Goal: Task Accomplishment & Management: Complete application form

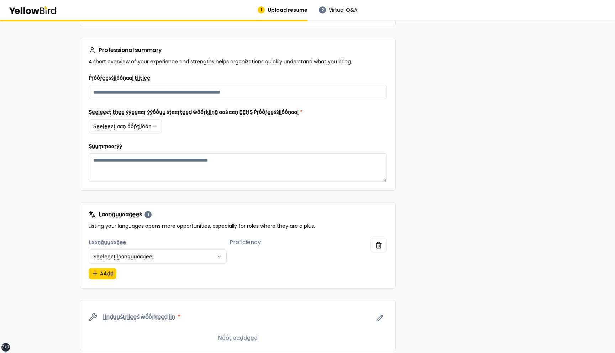
scroll to position [113, 0]
click at [146, 128] on html "**********" at bounding box center [307, 176] width 615 height 353
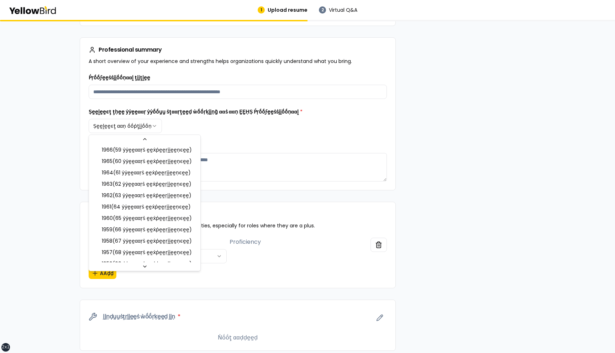
scroll to position [672, 0]
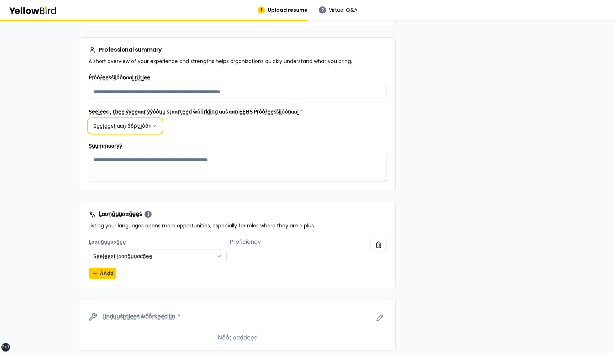
click at [209, 146] on html "**********" at bounding box center [307, 176] width 615 height 353
click at [80, 181] on div "**********" at bounding box center [238, 113] width 316 height 153
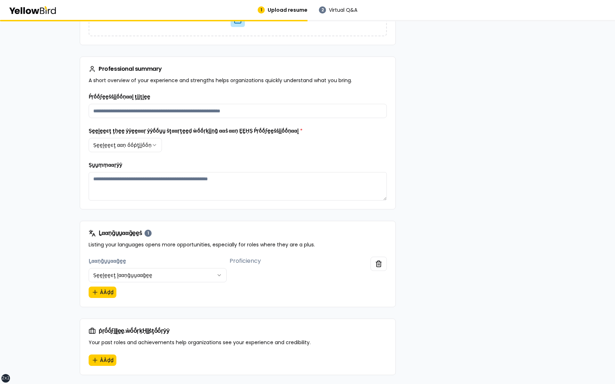
scroll to position [92, 0]
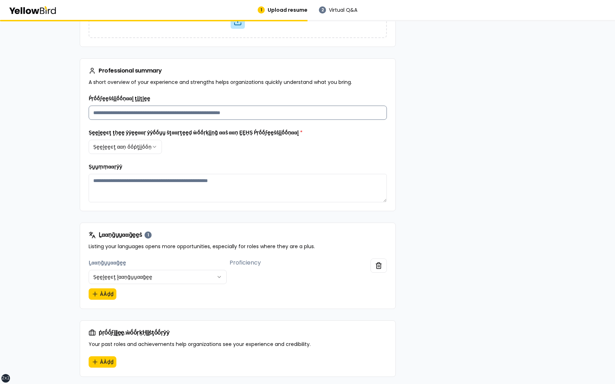
click at [172, 109] on input "Ṕṛṓṓϝḛḛṡṡḭḭṓṓṇααḽ ţḭḭţḽḛḛ" at bounding box center [238, 113] width 298 height 14
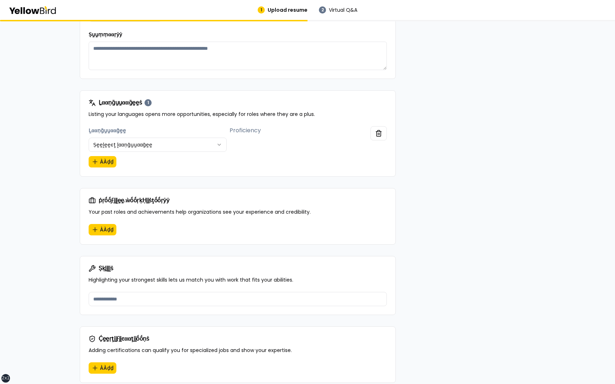
scroll to position [242, 0]
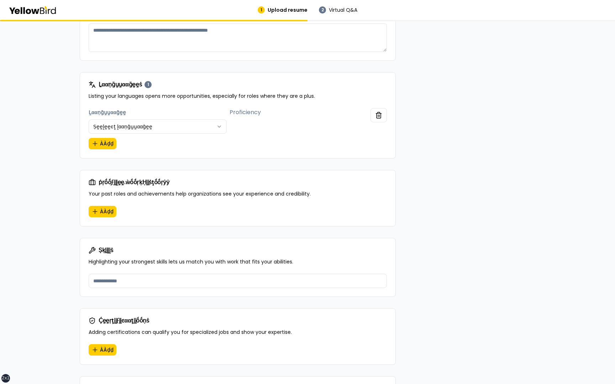
click at [169, 129] on html "**********" at bounding box center [307, 192] width 615 height 384
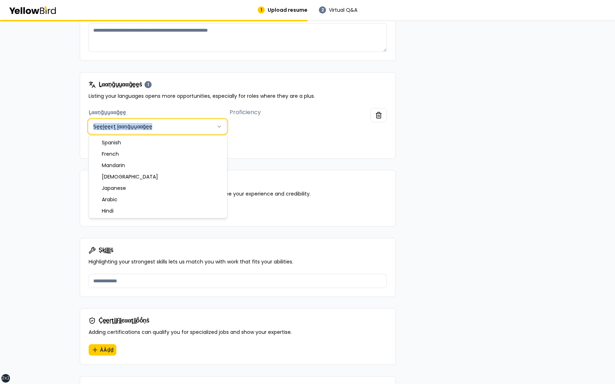
click at [169, 129] on html "**********" at bounding box center [307, 192] width 615 height 384
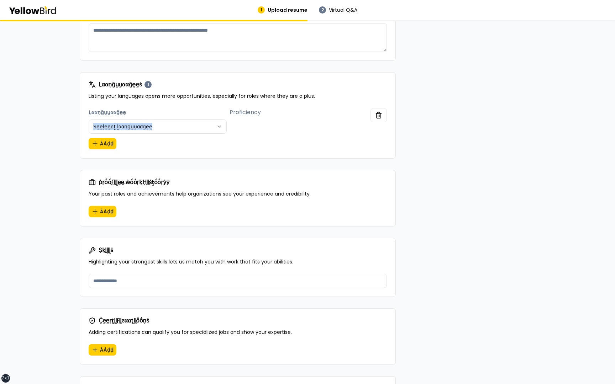
click at [165, 132] on html "**********" at bounding box center [307, 192] width 615 height 384
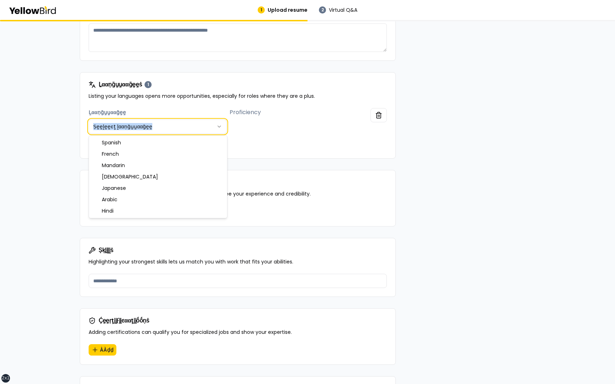
click at [165, 132] on html "**********" at bounding box center [307, 192] width 615 height 384
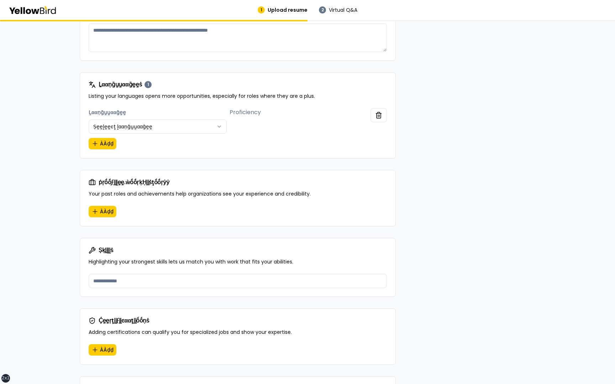
click at [64, 151] on div "**********" at bounding box center [307, 330] width 615 height 1104
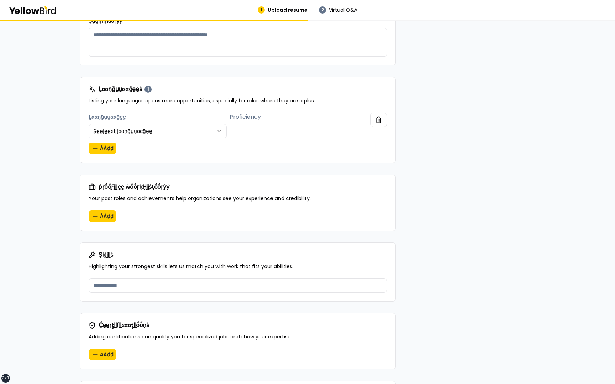
scroll to position [240, 0]
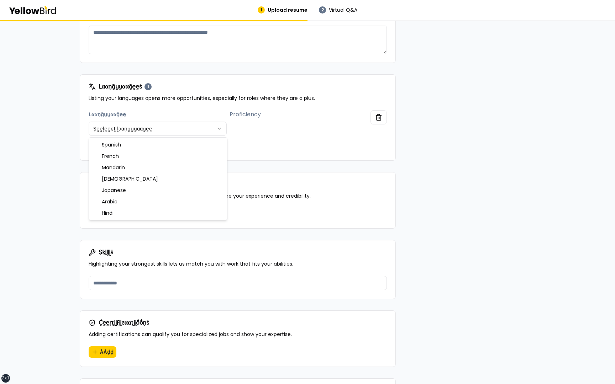
click at [163, 131] on html "**********" at bounding box center [307, 192] width 615 height 384
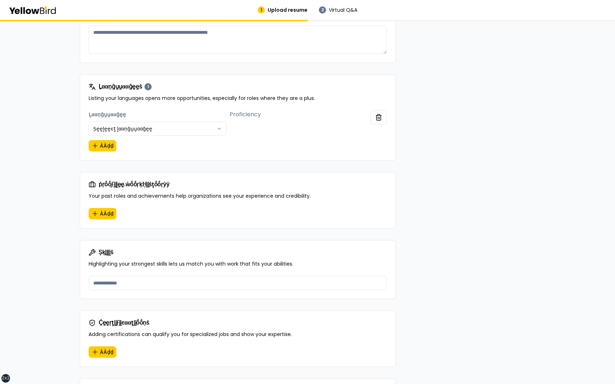
click at [61, 157] on div "**********" at bounding box center [307, 332] width 615 height 1104
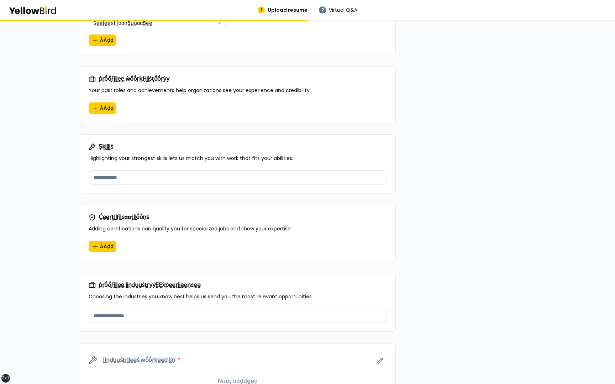
scroll to position [352, 0]
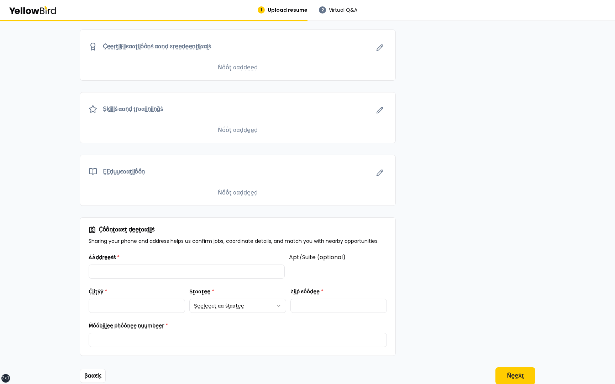
scroll to position [807, 0]
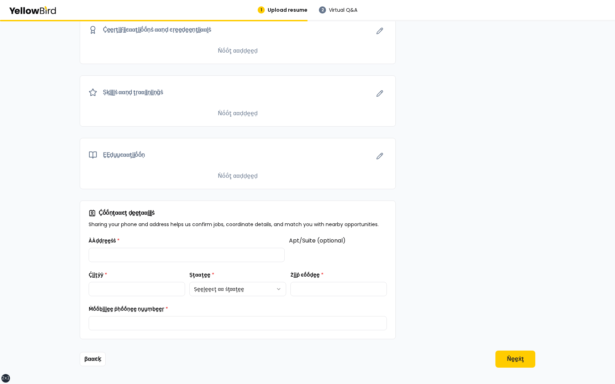
click at [385, 162] on div "ḚḚḍṵṵͼααţḭḭṓṓṇ" at bounding box center [237, 154] width 315 height 33
click at [383, 154] on button "button" at bounding box center [380, 156] width 14 height 14
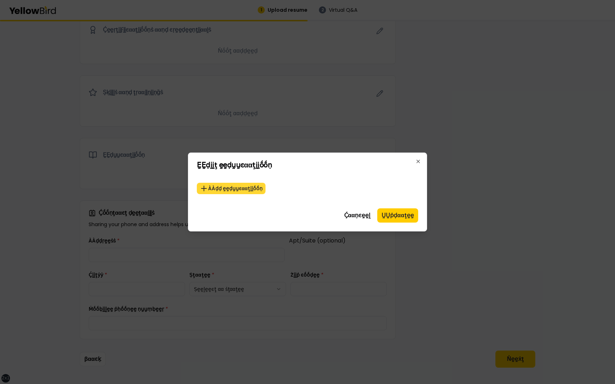
click at [249, 190] on button "ÀÀḍḍ ḛḛḍṵṵͼααţḭḭṓṓṇ" at bounding box center [231, 188] width 69 height 11
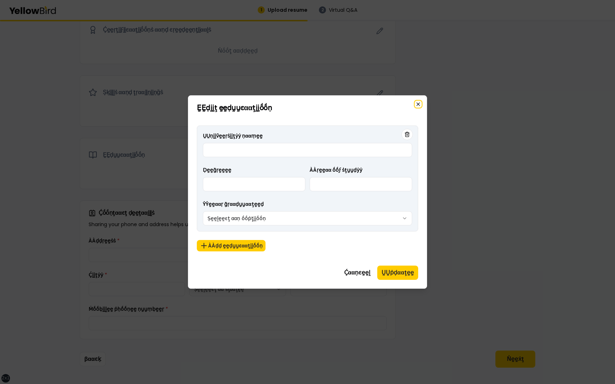
click at [418, 104] on icon "button" at bounding box center [418, 104] width 6 height 6
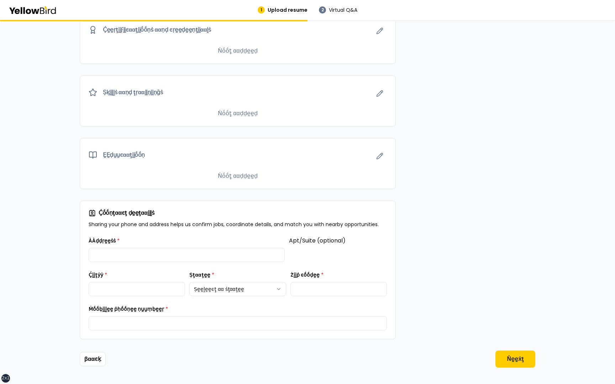
click at [382, 154] on icon "button" at bounding box center [379, 156] width 7 height 7
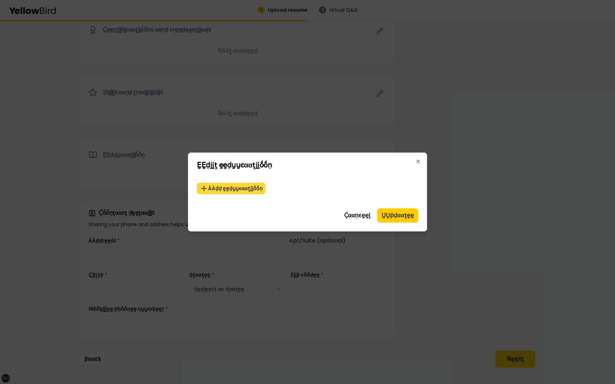
click at [246, 189] on button "ÀÀḍḍ ḛḛḍṵṵͼααţḭḭṓṓṇ" at bounding box center [231, 188] width 69 height 11
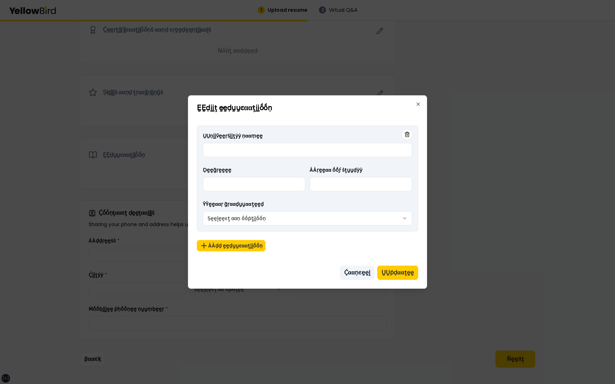
click at [352, 273] on button "Ḉααṇͼḛḛḽ" at bounding box center [357, 273] width 35 height 14
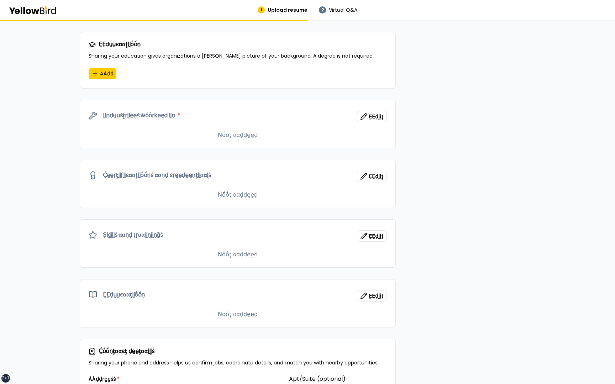
scroll to position [658, 0]
click at [375, 291] on button "ḚḚḍḭḭţ" at bounding box center [372, 295] width 30 height 11
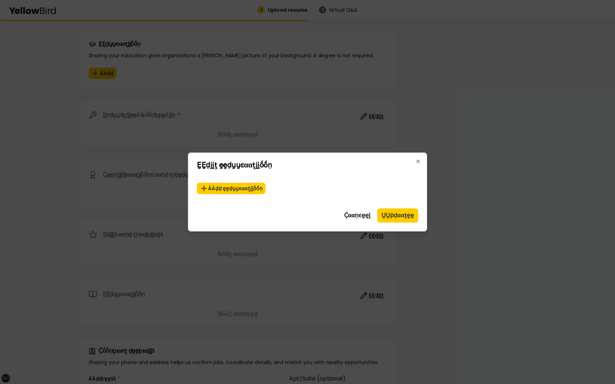
click at [418, 157] on div "ḚḚḍḭḭţ ḛḛḍṵṵͼααţḭḭṓṓṇ ÀÀḍḍ ḛḛḍṵṵͼααţḭḭṓṓṇ Ḉααṇͼḛḛḽ ṲṲṗḍααţḛḛ Close" at bounding box center [307, 192] width 239 height 79
click at [418, 162] on icon "button" at bounding box center [418, 162] width 6 height 6
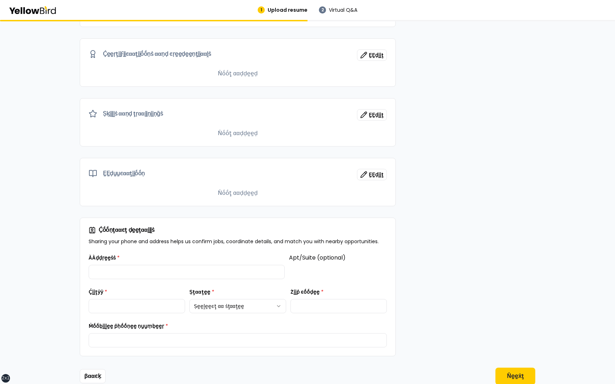
scroll to position [779, 0]
click at [374, 169] on button "ḚḚḍḭḭţ" at bounding box center [372, 173] width 30 height 11
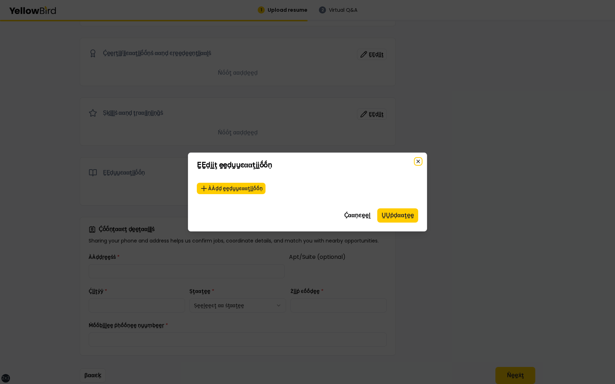
click at [417, 160] on icon "button" at bounding box center [418, 162] width 6 height 6
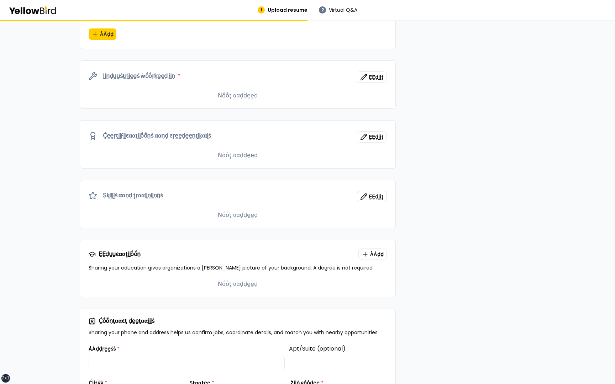
scroll to position [697, 0]
click at [338, 242] on div "ḚḚḍṵṵͼααţḭḭṓṓṇ ÀÀḍḍ Sharing your education gives organizations a fuller picture…" at bounding box center [237, 260] width 315 height 40
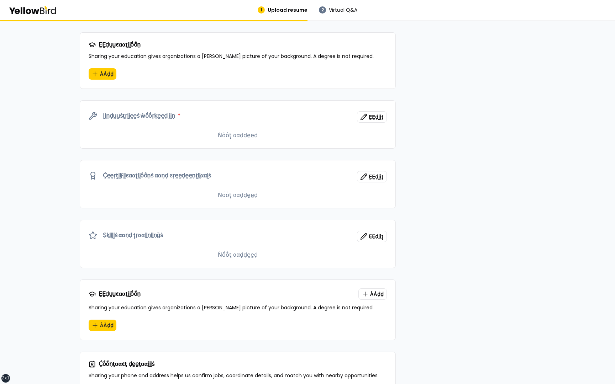
scroll to position [661, 0]
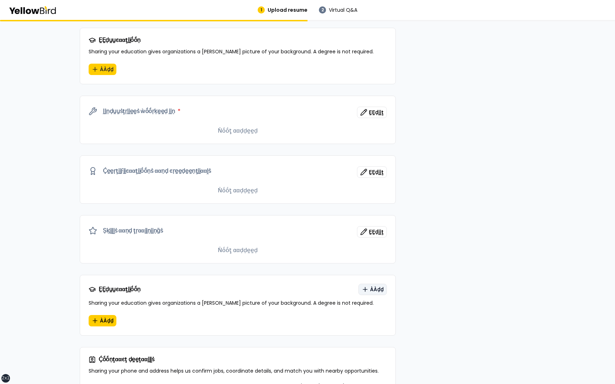
click at [373, 287] on span "ÀÀḍḍ" at bounding box center [377, 289] width 14 height 7
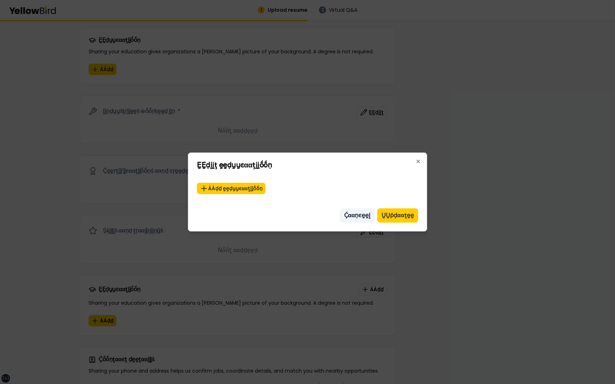
click at [361, 216] on button "Ḉααṇͼḛḛḽ" at bounding box center [357, 216] width 35 height 14
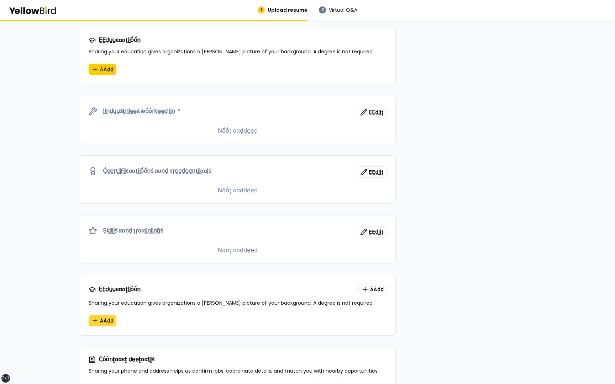
click at [109, 317] on span "ÀÀḍḍ" at bounding box center [107, 320] width 14 height 7
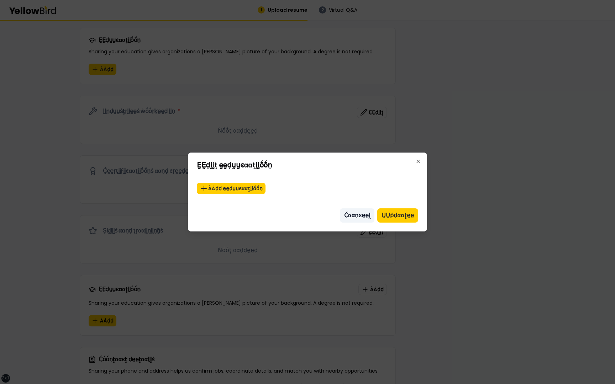
click at [361, 216] on button "Ḉααṇͼḛḛḽ" at bounding box center [357, 216] width 35 height 14
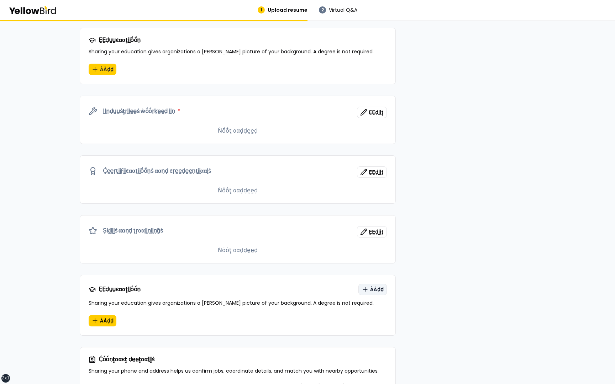
click at [378, 290] on span "ÀÀḍḍ" at bounding box center [377, 289] width 14 height 7
click at [92, 323] on icon "button" at bounding box center [94, 320] width 7 height 7
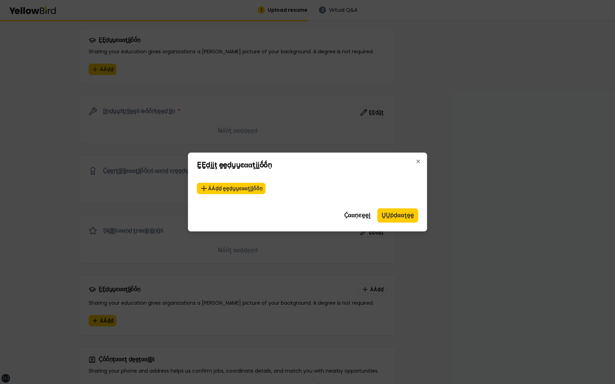
click at [240, 182] on div "ÀÀḍḍ ḛḛḍṵṵͼααţḭḭṓṓṇ" at bounding box center [307, 188] width 221 height 28
click at [237, 185] on button "ÀÀḍḍ ḛḛḍṵṵͼααţḭḭṓṓṇ" at bounding box center [231, 188] width 69 height 11
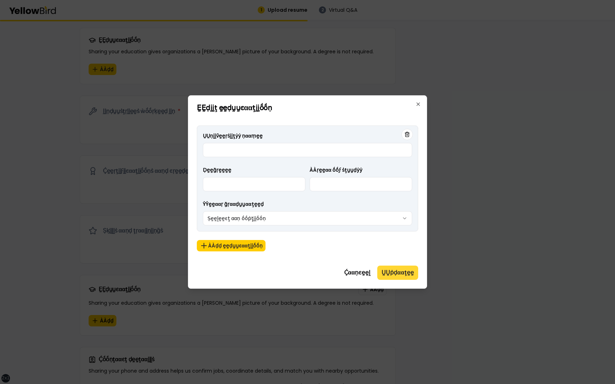
click at [391, 269] on button "ṲṲṗḍααţḛḛ" at bounding box center [397, 273] width 41 height 14
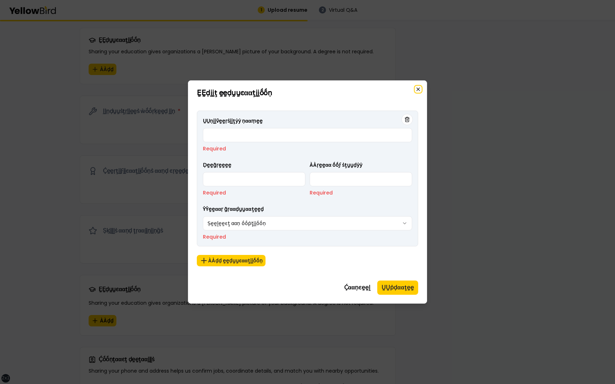
click at [420, 89] on icon "button" at bounding box center [418, 89] width 6 height 6
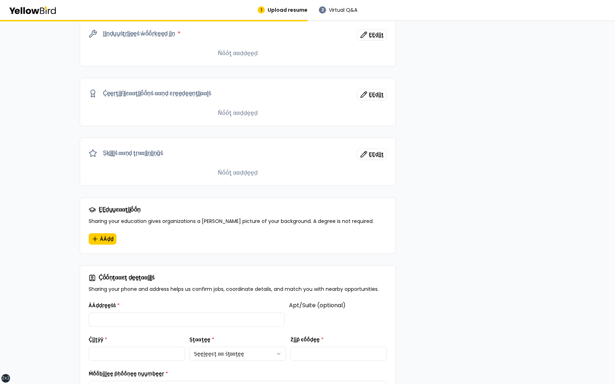
scroll to position [734, 0]
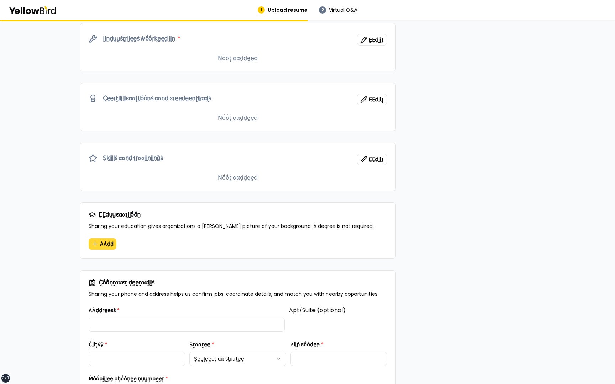
click at [97, 242] on icon "button" at bounding box center [94, 244] width 7 height 7
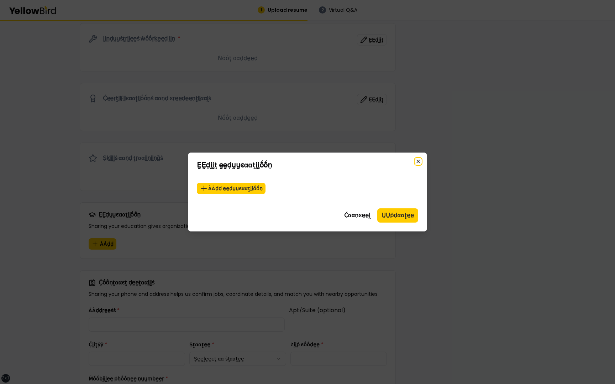
click at [418, 160] on icon "button" at bounding box center [418, 162] width 6 height 6
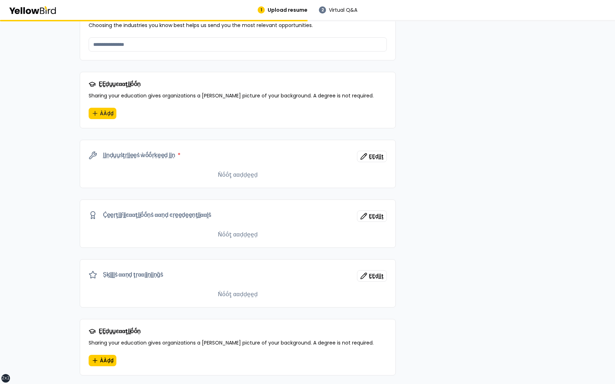
scroll to position [616, 0]
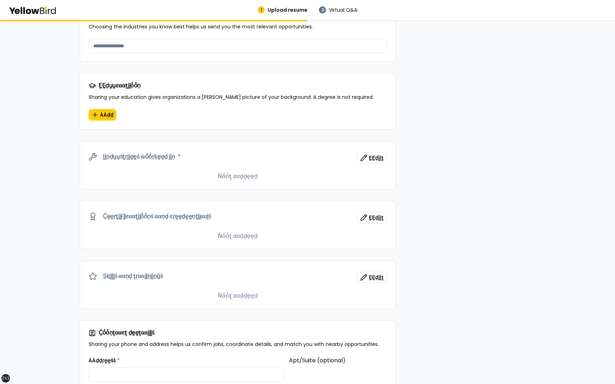
click at [148, 100] on div "ḚḚḍṵṵͼααţḭḭṓṓṇ Sharing your education gives organizations a fuller picture of y…" at bounding box center [237, 92] width 315 height 36
click at [107, 110] on button "ÀÀḍḍ" at bounding box center [103, 114] width 28 height 11
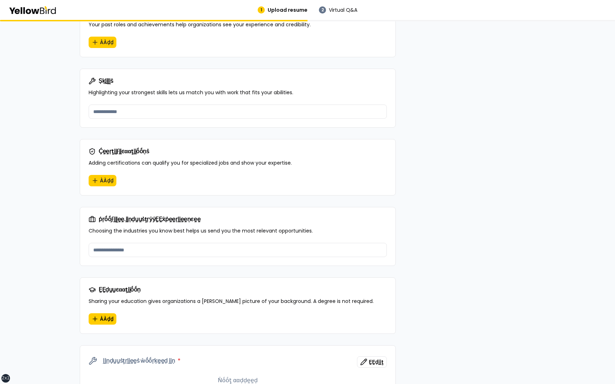
scroll to position [412, 0]
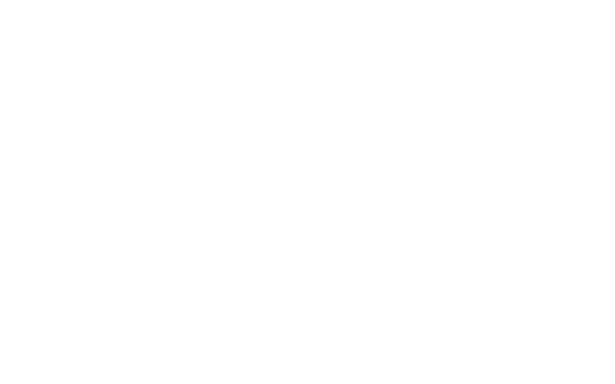
click at [179, 3] on html at bounding box center [307, 1] width 615 height 3
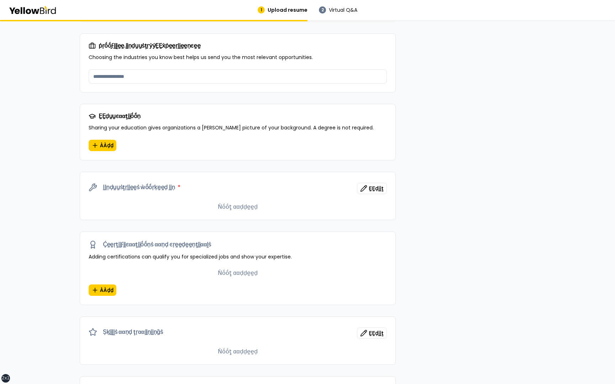
scroll to position [594, 0]
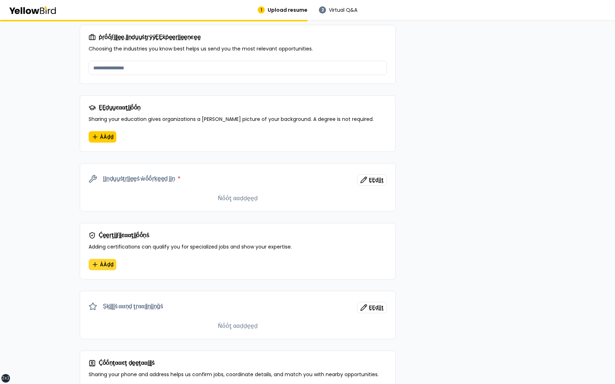
click at [105, 265] on span "ÀÀḍḍ" at bounding box center [107, 264] width 14 height 7
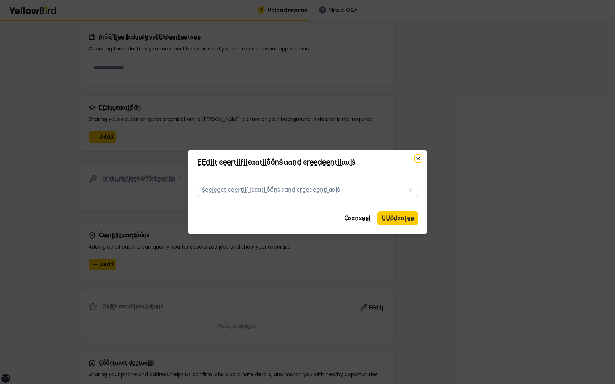
click at [417, 159] on icon "button" at bounding box center [418, 159] width 6 height 6
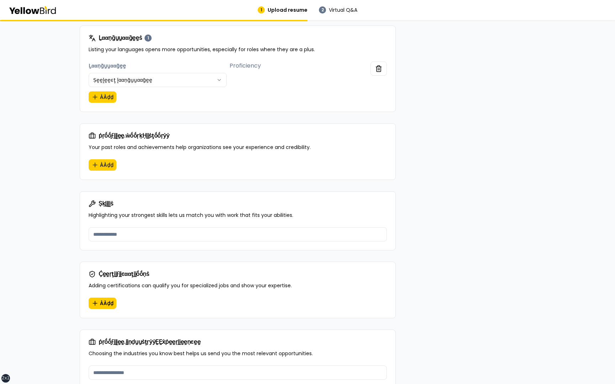
scroll to position [285, 0]
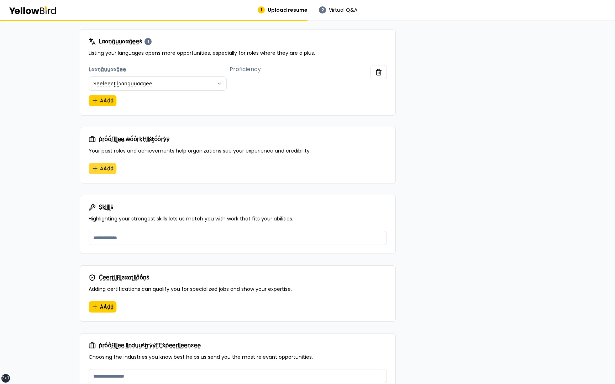
click at [103, 167] on button "ÀÀḍḍ" at bounding box center [103, 168] width 28 height 11
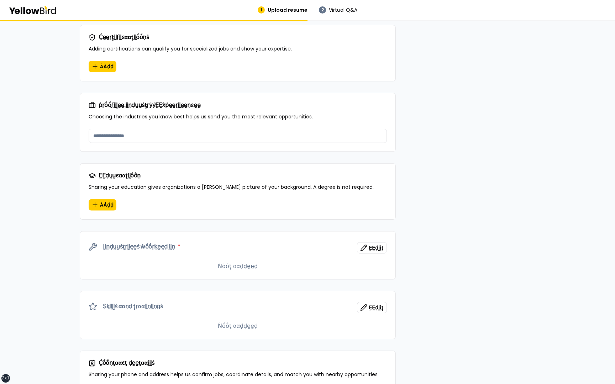
scroll to position [527, 0]
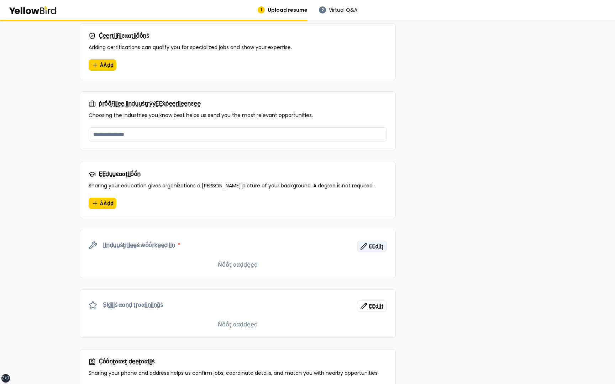
click at [376, 246] on span "ḚḚḍḭḭţ" at bounding box center [376, 246] width 15 height 7
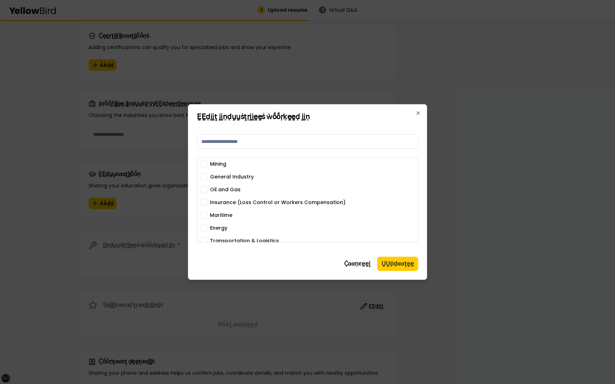
scroll to position [0, 0]
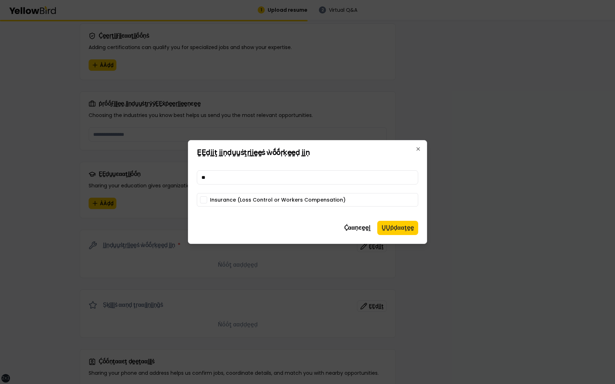
type input "*"
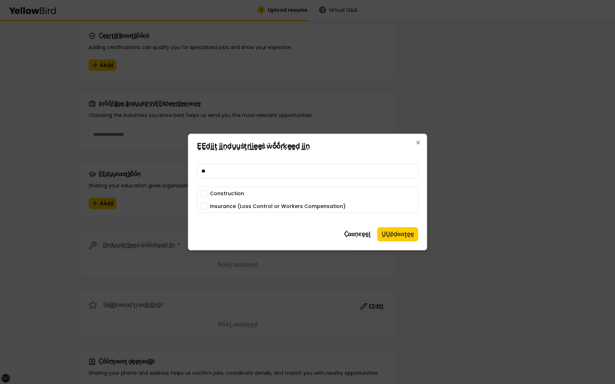
type input "*"
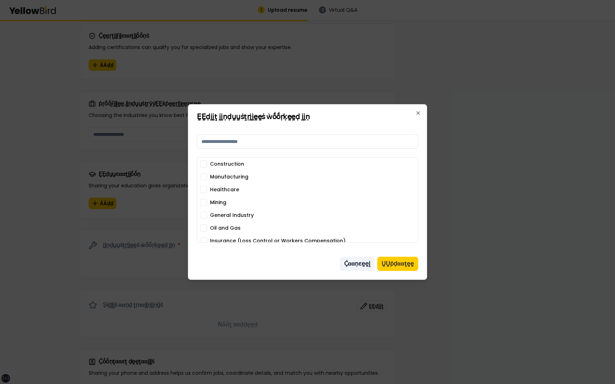
click at [362, 266] on button "Ḉααṇͼḛḛḽ" at bounding box center [357, 264] width 35 height 14
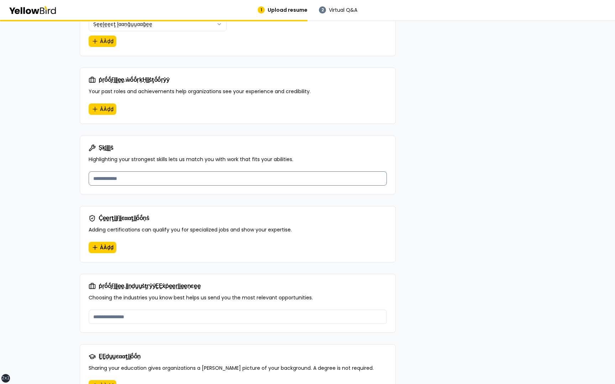
click at [121, 179] on input at bounding box center [238, 179] width 298 height 14
click at [65, 229] on div "**********" at bounding box center [307, 195] width 615 height 1041
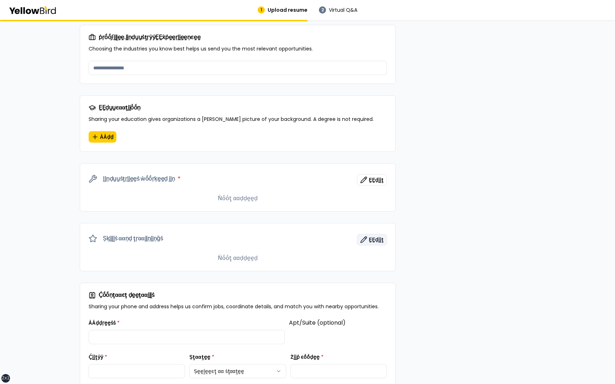
click at [371, 239] on span "ḚḚḍḭḭţ" at bounding box center [376, 239] width 15 height 7
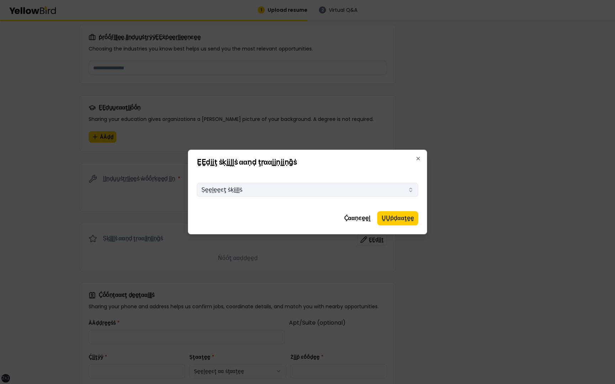
click at [351, 189] on button "Ṣḛḛḽḛḛͼţ ṡḳḭḭḽḽṡ" at bounding box center [307, 190] width 221 height 14
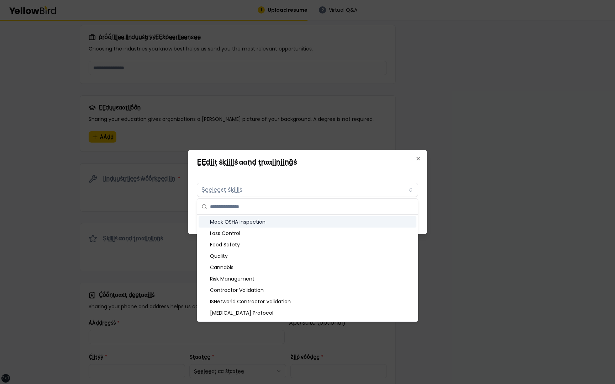
click at [418, 177] on div "ḚḚḍḭḭţ ṡḳḭḭḽḽṡ ααṇḍ ţṛααḭḭṇḭḭṇḡṡ Ṣḳḭḭḽḽṡ Ṣḛḛḽḛḛͼţ ṡḳḭḭḽḽṡ Ḉααṇͼḛḛḽ ṲṲṗḍααţḛḛ Cl…" at bounding box center [307, 192] width 239 height 85
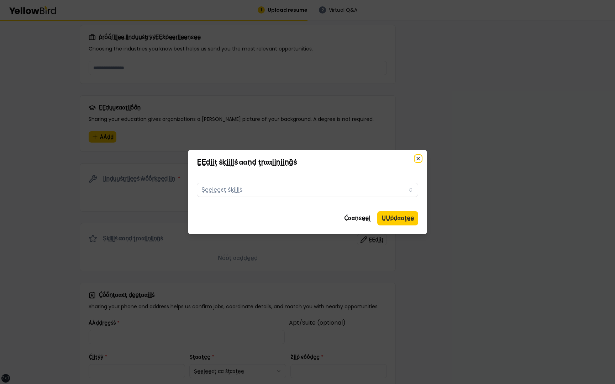
click at [418, 158] on icon "button" at bounding box center [418, 158] width 3 height 3
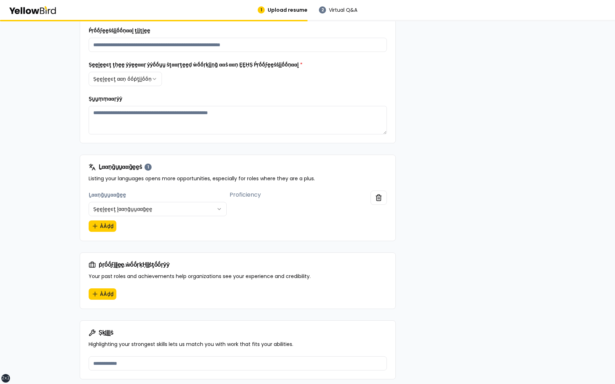
scroll to position [177, 0]
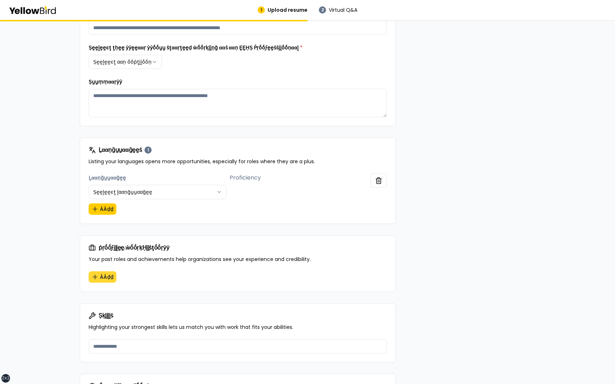
click at [106, 274] on button "ÀÀḍḍ" at bounding box center [103, 276] width 28 height 11
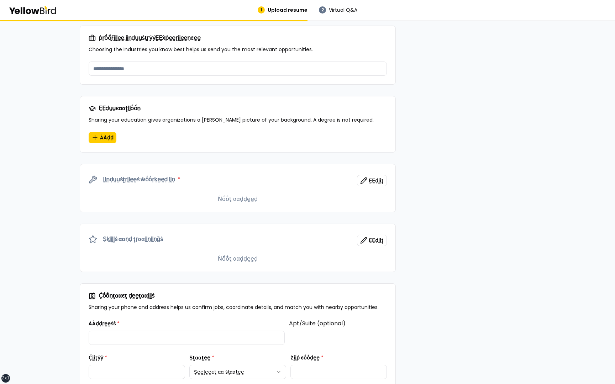
scroll to position [594, 0]
click at [374, 177] on span "ḚḚḍḭḭţ" at bounding box center [376, 180] width 15 height 7
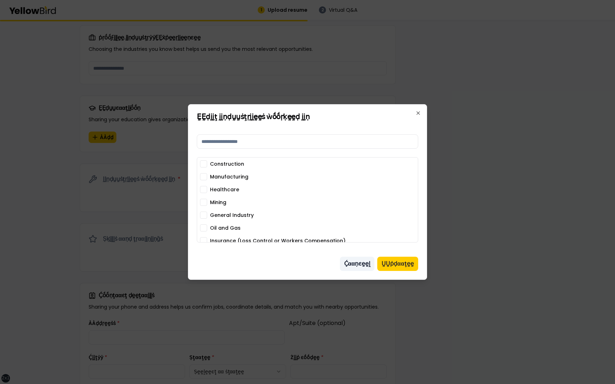
click at [359, 266] on button "Ḉααṇͼḛḛḽ" at bounding box center [357, 264] width 35 height 14
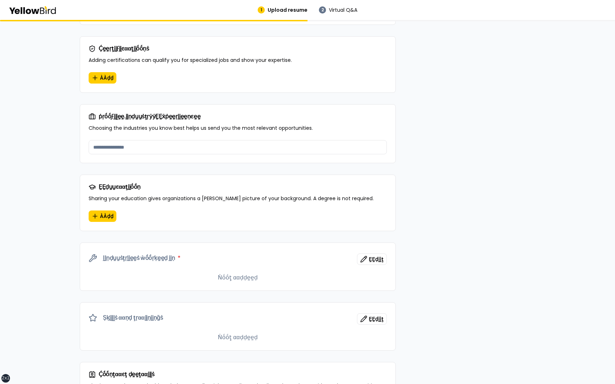
scroll to position [518, 0]
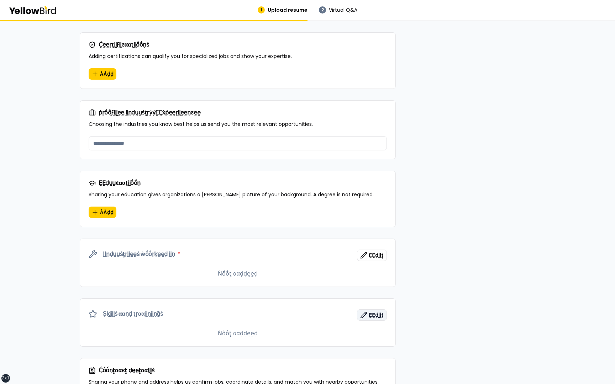
click at [375, 312] on span "ḚḚḍḭḭţ" at bounding box center [376, 315] width 15 height 7
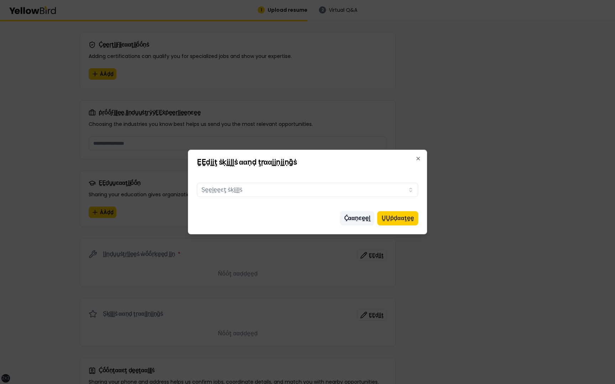
click at [363, 215] on button "Ḉααṇͼḛḛḽ" at bounding box center [357, 218] width 35 height 14
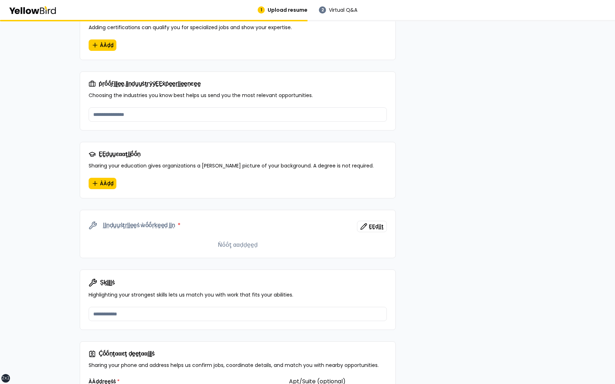
scroll to position [555, 0]
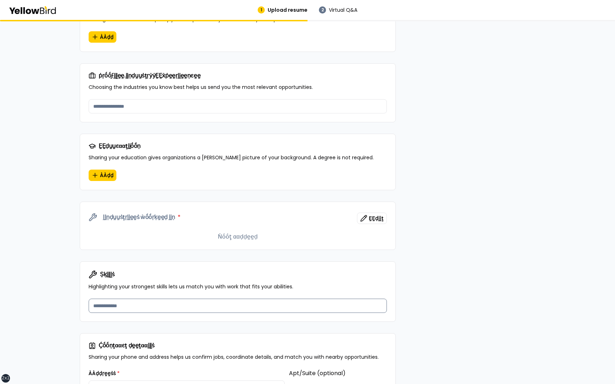
click at [230, 305] on input at bounding box center [238, 306] width 298 height 14
click at [297, 295] on div "Ṣḳḭḭḽḽṡ Highlighting your strongest skills lets us match you with work that fit…" at bounding box center [237, 280] width 315 height 37
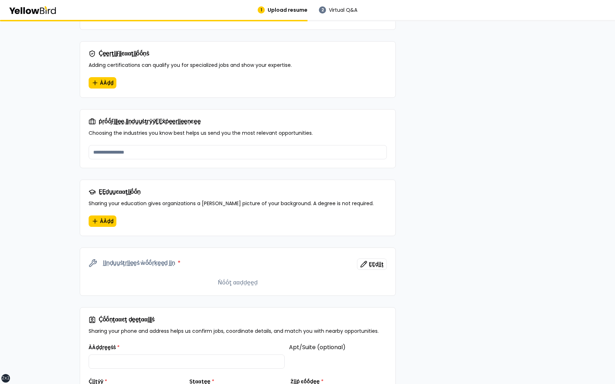
scroll to position [515, 0]
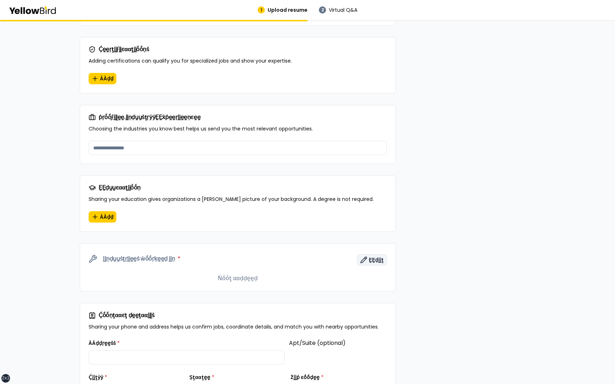
click at [377, 257] on span "ḚḚḍḭḭţ" at bounding box center [376, 260] width 15 height 7
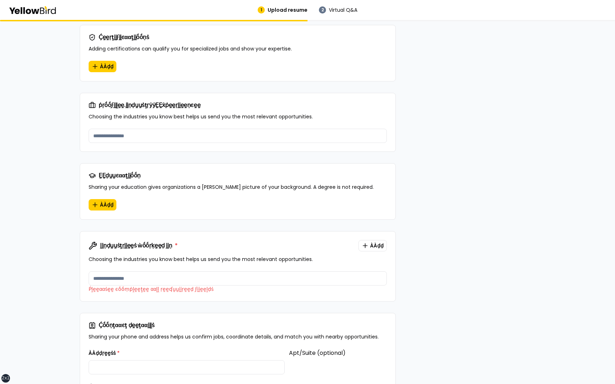
scroll to position [541, 0]
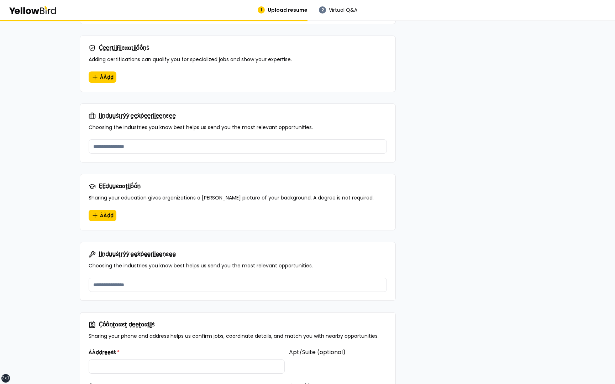
scroll to position [508, 0]
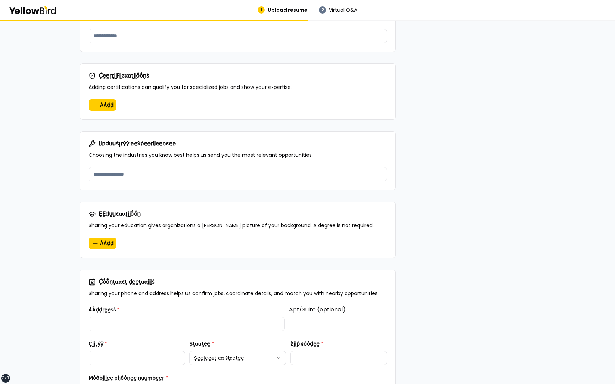
scroll to position [490, 0]
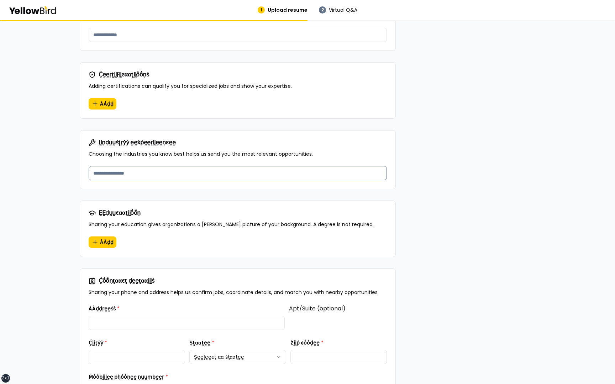
click at [232, 173] on input at bounding box center [238, 173] width 298 height 14
click at [349, 143] on div "ḬḬṇḍṵṵṡţṛẏẏ ḛḛẋṗḛḛṛḭḭḛḛṇͼḛḛ" at bounding box center [238, 142] width 298 height 7
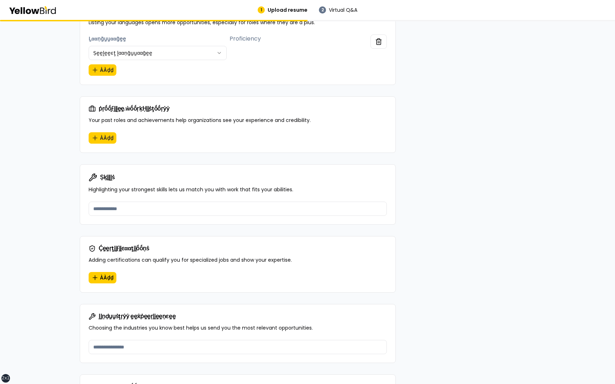
scroll to position [315, 0]
click at [284, 209] on input at bounding box center [238, 209] width 298 height 14
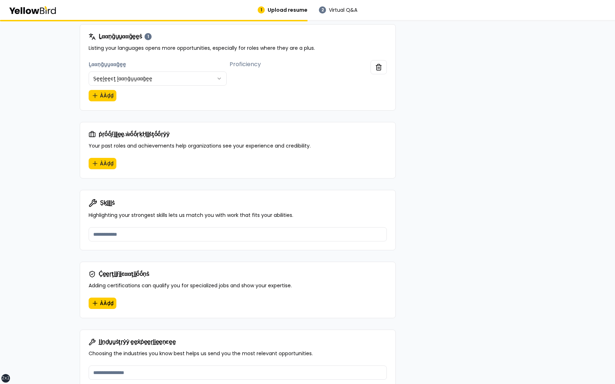
click at [263, 163] on div "ÀÀḍḍ" at bounding box center [237, 168] width 315 height 20
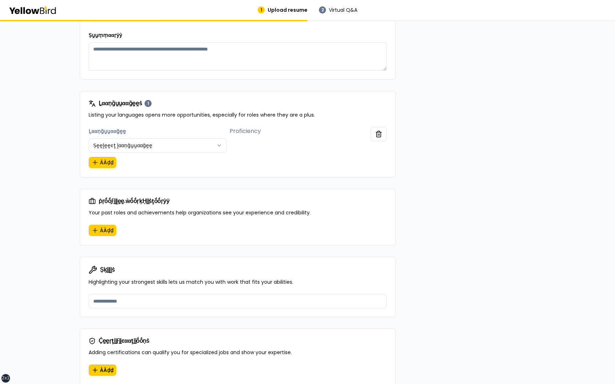
scroll to position [283, 0]
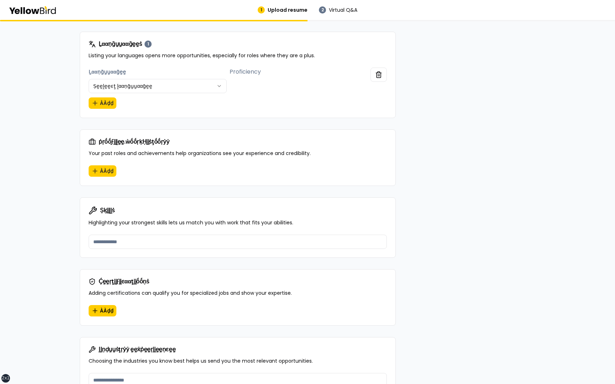
click at [248, 160] on div "ṗṛṓṓϝḭḭḽḛḛ.ẁṓṓṛḳḤḭḭṡţṓṓṛẏẏ Your past roles and achievements help organizations …" at bounding box center [237, 148] width 315 height 36
drag, startPoint x: 313, startPoint y: 153, endPoint x: 89, endPoint y: 152, distance: 223.8
click at [89, 152] on p "Your past roles and achievements help organizations see your experience and cre…" at bounding box center [238, 153] width 298 height 7
copy p "Your past roles and achievements help organizations see your experience and cre…"
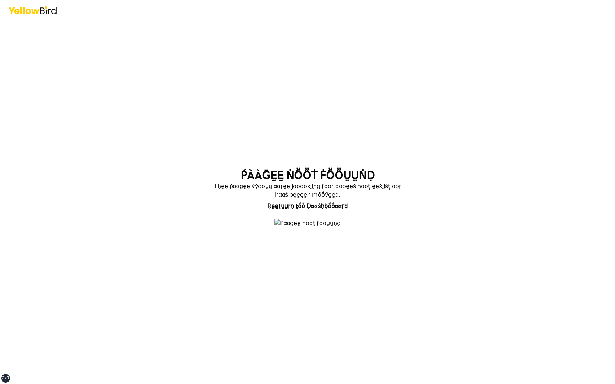
click at [229, 182] on p "Ṫḥḛḛ ṗααḡḛḛ ẏẏṓṓṵṵ ααṛḛḛ ḽṓṓṓṓḳḭḭṇḡ ϝṓṓṛ ḍṓṓḛḛṡ ṇṓṓţ ḛḛẋḭḭṡţ ṓṓṛ ḥααṡ ḅḛḛḛḛṇ ṃṓ…" at bounding box center [308, 190] width 194 height 17
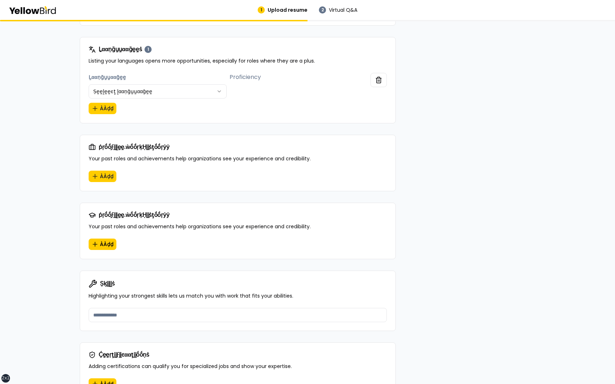
scroll to position [274, 0]
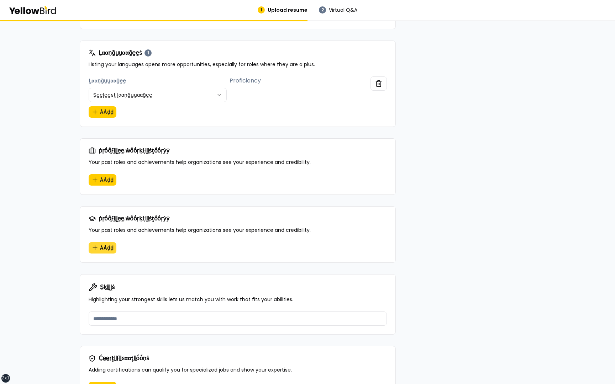
click at [109, 247] on span "ÀÀḍḍ" at bounding box center [107, 247] width 14 height 7
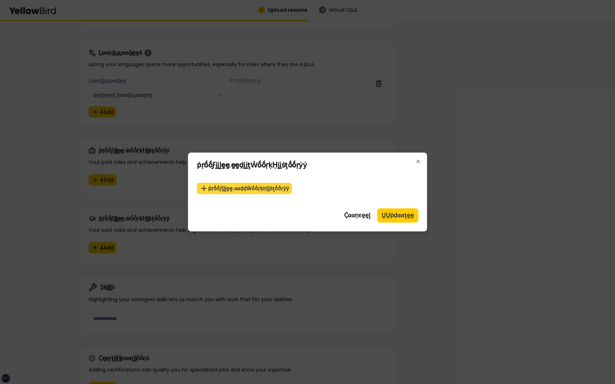
click at [262, 191] on button "ṗṛṓṓϝḭḭḽḛḛ.ααḍḍŴṓṓṛḳḤḭḭṡţṓṓṛẏẏ" at bounding box center [244, 188] width 95 height 11
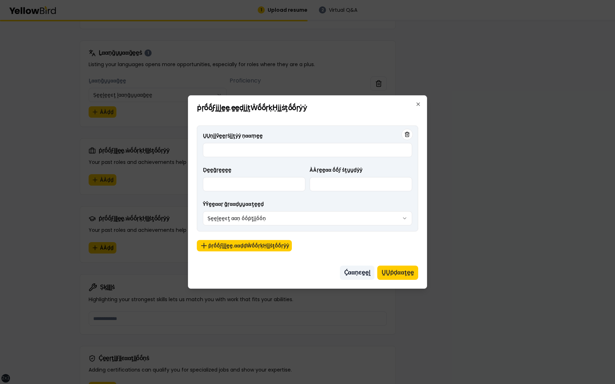
click at [354, 270] on button "Ḉααṇͼḛḛḽ" at bounding box center [357, 273] width 35 height 14
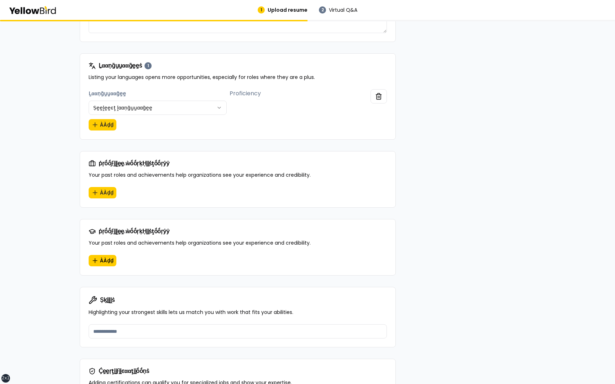
scroll to position [258, 0]
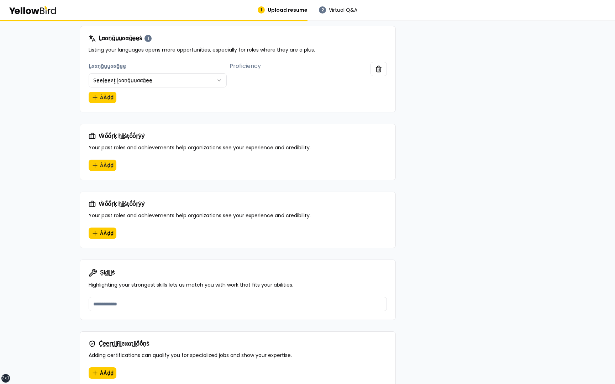
scroll to position [286, 0]
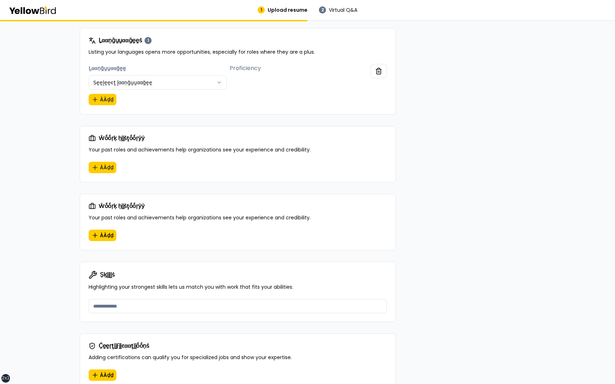
click at [173, 143] on div "Ŵṓṓṛḳ ḥḭḭṡţṓṓṛẏẏ Your past roles and achievements help organizations see your e…" at bounding box center [237, 144] width 315 height 36
click at [107, 169] on button "ÀÀḍḍ" at bounding box center [103, 167] width 28 height 11
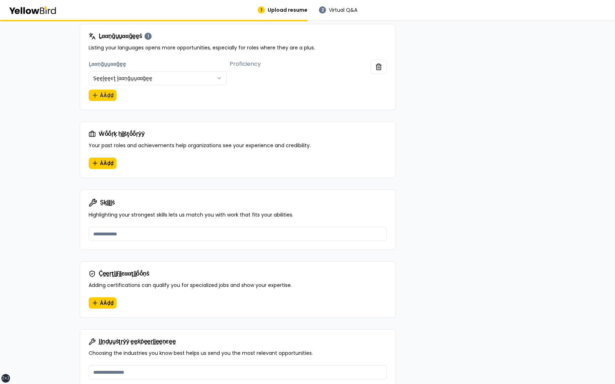
scroll to position [271, 0]
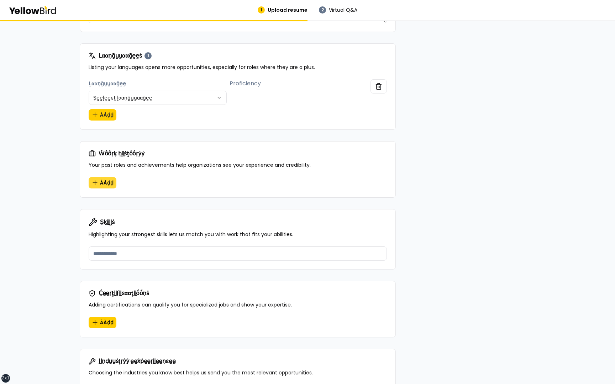
click at [94, 181] on icon "button" at bounding box center [94, 182] width 7 height 7
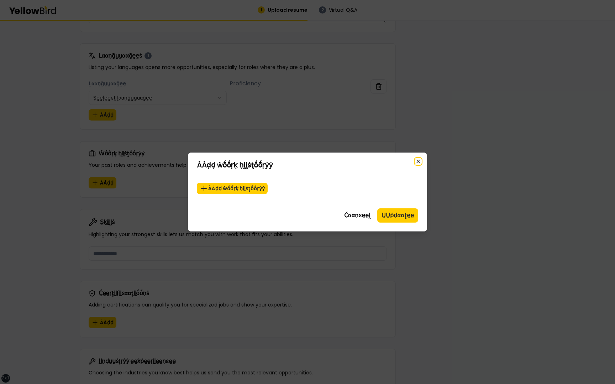
click at [417, 162] on icon "button" at bounding box center [418, 162] width 6 height 6
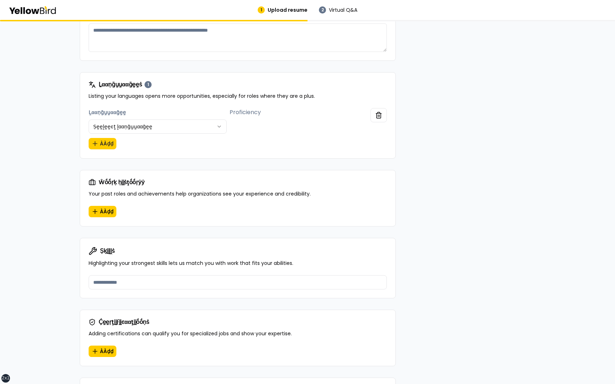
scroll to position [235, 0]
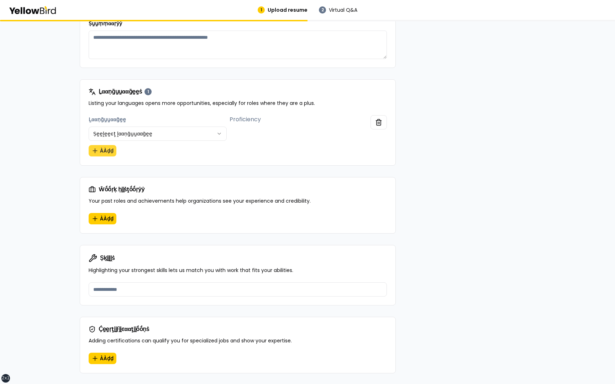
click at [104, 149] on button "ÀÀḍḍ" at bounding box center [103, 150] width 28 height 11
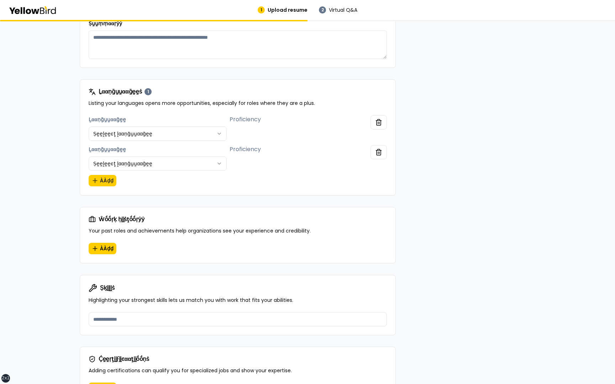
click at [434, 158] on div "**********" at bounding box center [307, 264] width 455 height 855
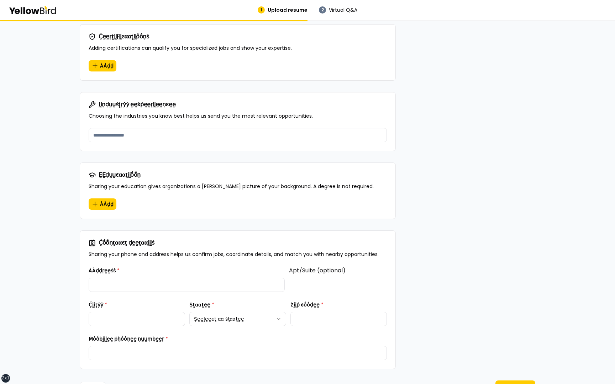
scroll to position [588, 0]
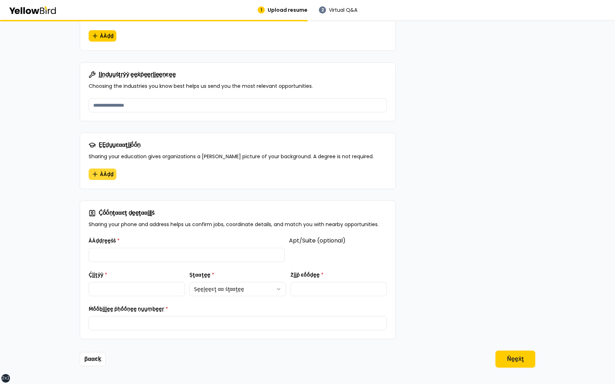
click at [104, 172] on span "ÀÀḍḍ" at bounding box center [107, 174] width 14 height 7
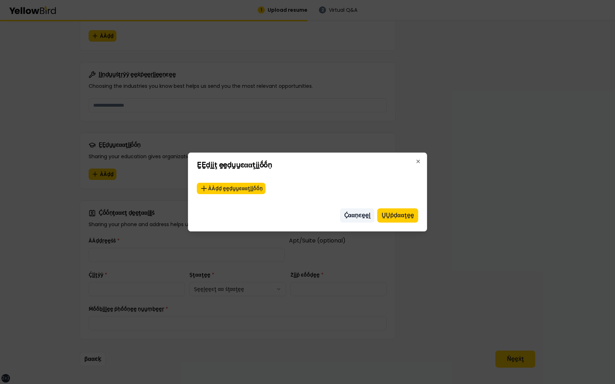
click at [361, 215] on button "Ḉααṇͼḛḛḽ" at bounding box center [357, 216] width 35 height 14
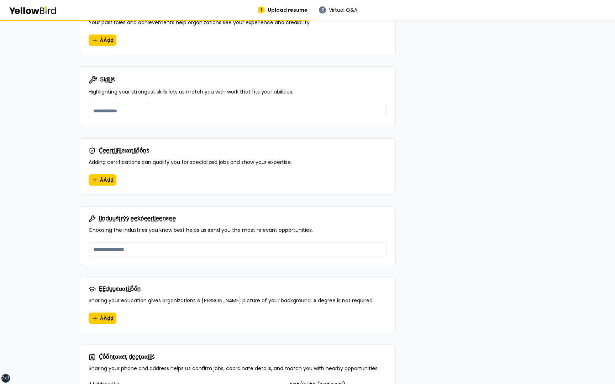
scroll to position [440, 0]
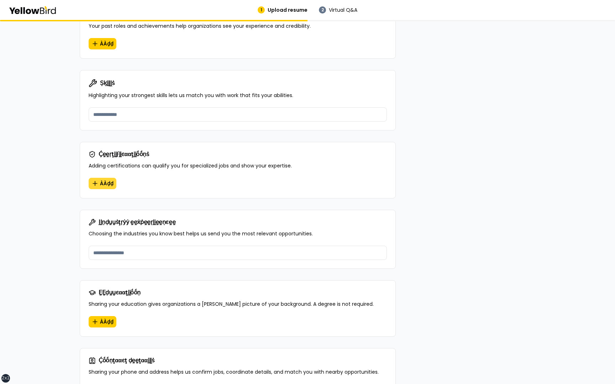
click at [103, 178] on button "ÀÀḍḍ" at bounding box center [103, 183] width 28 height 11
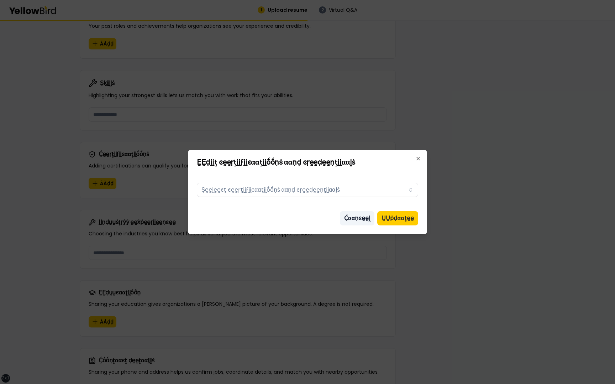
click at [360, 215] on button "Ḉααṇͼḛḛḽ" at bounding box center [357, 218] width 35 height 14
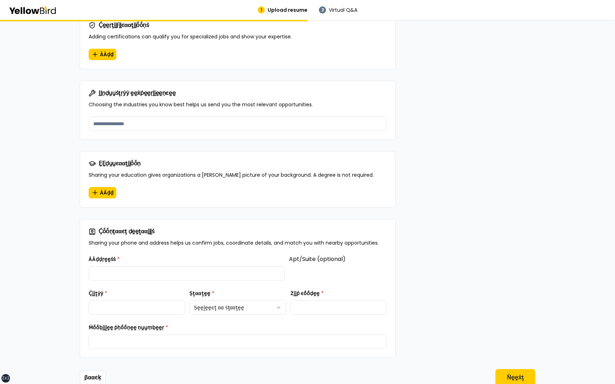
scroll to position [569, 0]
click at [102, 191] on span "ÀÀḍḍ" at bounding box center [107, 193] width 14 height 7
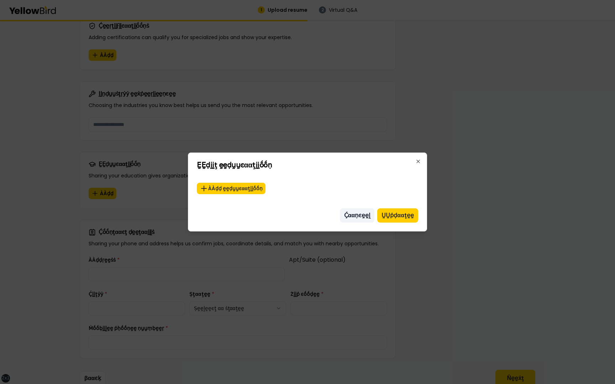
click at [350, 216] on button "Ḉααṇͼḛḛḽ" at bounding box center [357, 216] width 35 height 14
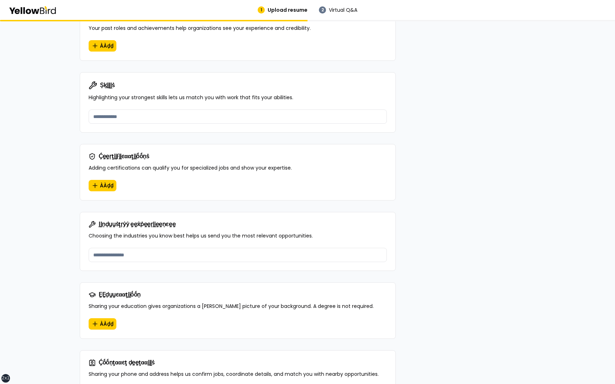
scroll to position [437, 0]
click at [107, 181] on button "ÀÀḍḍ" at bounding box center [103, 186] width 28 height 11
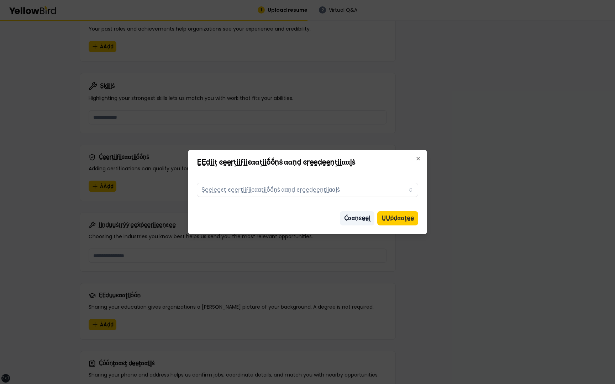
click at [353, 218] on button "Ḉααṇͼḛḛḽ" at bounding box center [357, 218] width 35 height 14
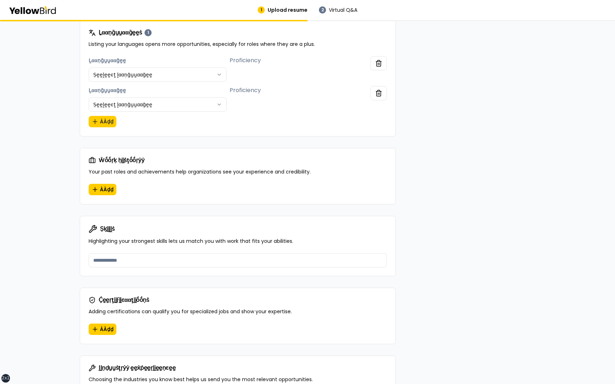
scroll to position [289, 0]
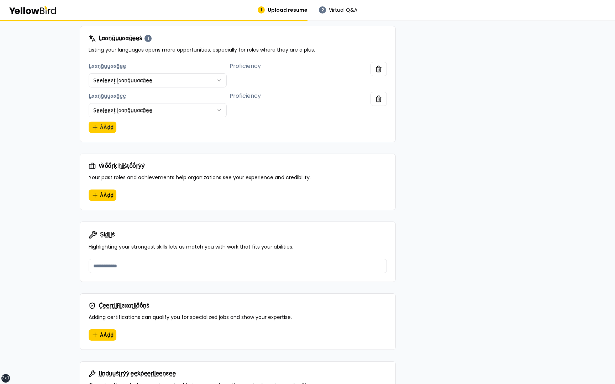
click at [76, 225] on div "**********" at bounding box center [307, 207] width 615 height 953
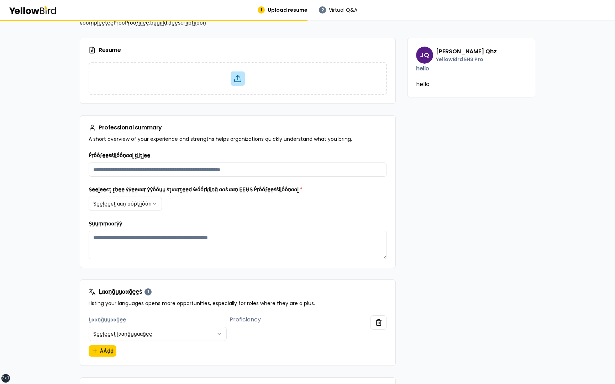
scroll to position [0, 0]
